Goal: Task Accomplishment & Management: Use online tool/utility

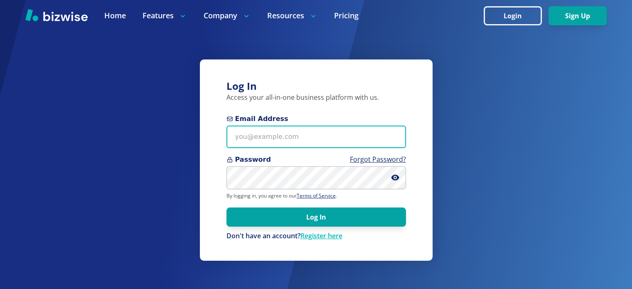
click at [286, 138] on input "Email Address" at bounding box center [317, 137] width 180 height 23
type input "[EMAIL_ADDRESS][DOMAIN_NAME]"
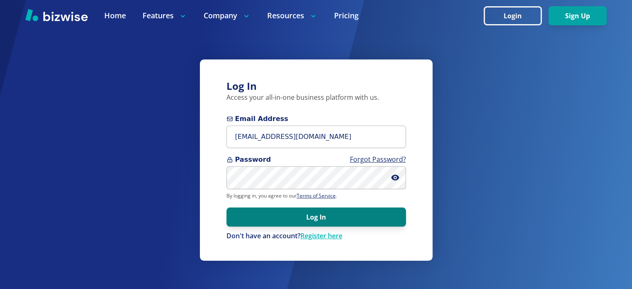
click at [309, 222] on button "Log In" at bounding box center [317, 216] width 180 height 19
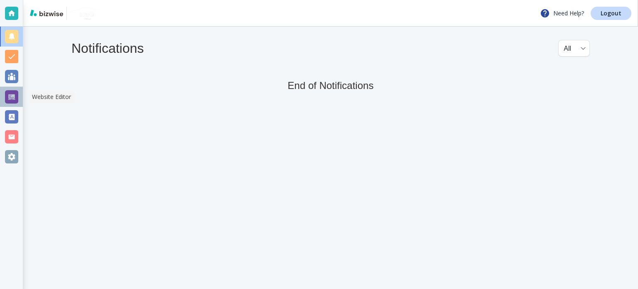
click at [11, 94] on div at bounding box center [11, 96] width 13 height 13
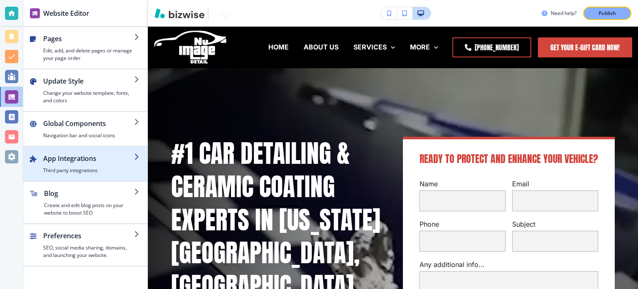
click at [71, 163] on div "button" at bounding box center [88, 164] width 91 height 3
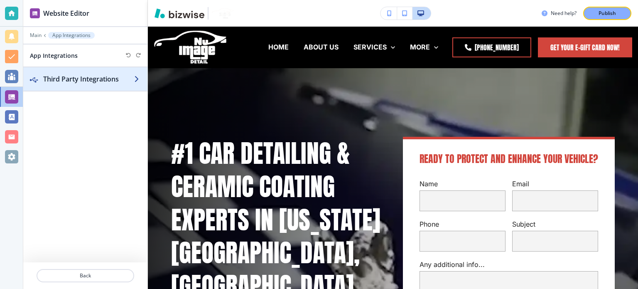
click at [112, 81] on h2 "Third Party Integrations" at bounding box center [88, 79] width 91 height 10
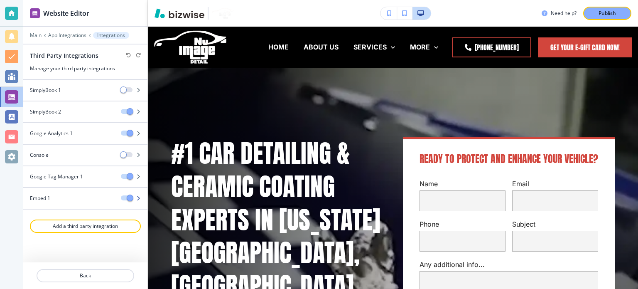
click at [58, 196] on div "Embed 1" at bounding box center [68, 198] width 91 height 7
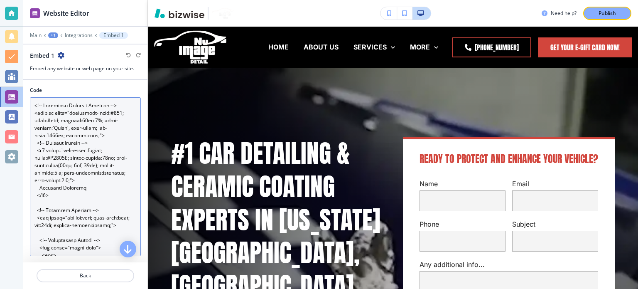
click at [81, 135] on textarea "Code" at bounding box center [85, 176] width 111 height 159
